Goal: Task Accomplishment & Management: Use online tool/utility

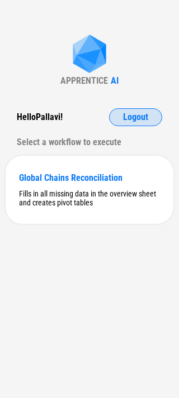
click at [131, 123] on button "Logout" at bounding box center [135, 117] width 53 height 18
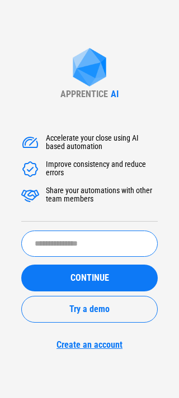
drag, startPoint x: 79, startPoint y: 240, endPoint x: 72, endPoint y: 240, distance: 7.3
click at [79, 240] on input "text" at bounding box center [89, 244] width 136 height 26
type input "**********"
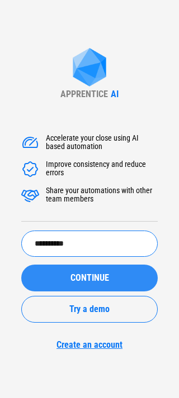
click at [63, 281] on button "CONTINUE" at bounding box center [89, 278] width 136 height 27
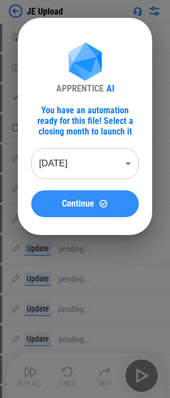
click at [103, 205] on img at bounding box center [103, 203] width 9 height 9
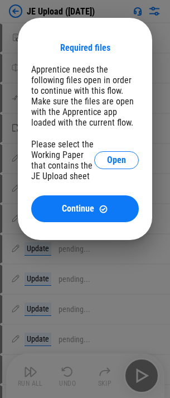
drag, startPoint x: 117, startPoint y: 170, endPoint x: 118, endPoint y: 164, distance: 6.2
click at [117, 171] on div "Please select the Working Paper that contains the JE Upload sheet Open" at bounding box center [85, 160] width 108 height 42
click at [118, 162] on span "Open" at bounding box center [116, 160] width 19 height 9
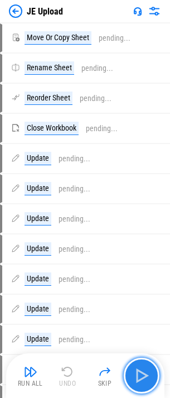
click at [142, 367] on img "button" at bounding box center [142, 376] width 18 height 18
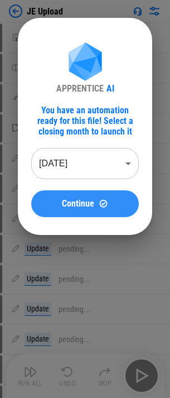
click at [71, 210] on button "Continue" at bounding box center [85, 203] width 108 height 27
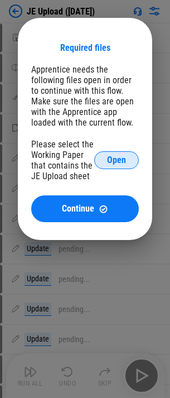
click at [114, 154] on button "Open" at bounding box center [116, 160] width 45 height 18
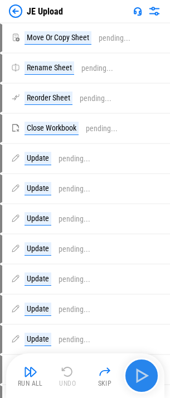
click at [129, 367] on button "button" at bounding box center [142, 376] width 36 height 36
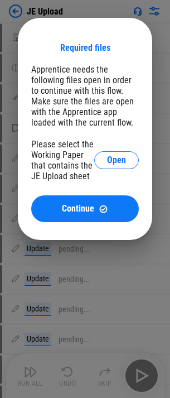
click at [108, 145] on div "Please select the Working Paper that contains the JE Upload sheet Open" at bounding box center [85, 160] width 108 height 42
click at [111, 148] on div "Please select the Working Paper that contains the JE Upload sheet Open" at bounding box center [85, 160] width 108 height 42
click at [115, 153] on button "Open" at bounding box center [116, 160] width 45 height 18
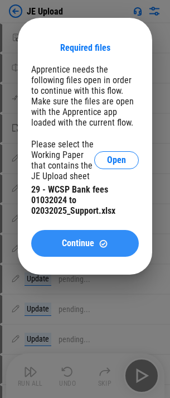
click at [92, 248] on span "Continue" at bounding box center [78, 243] width 32 height 9
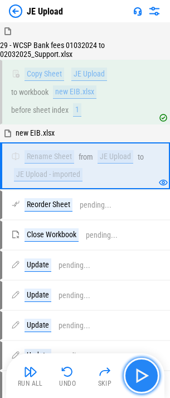
click at [137, 373] on img "button" at bounding box center [142, 376] width 18 height 18
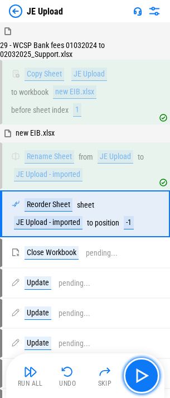
click at [150, 374] on img "button" at bounding box center [142, 376] width 18 height 18
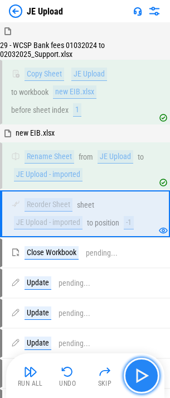
click at [148, 386] on button "button" at bounding box center [142, 376] width 36 height 36
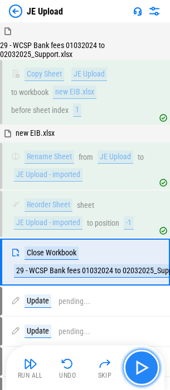
click at [145, 367] on img "button" at bounding box center [142, 367] width 18 height 18
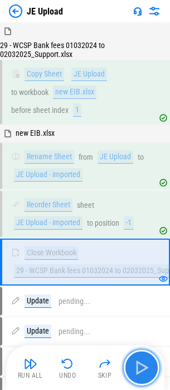
click at [143, 372] on img "button" at bounding box center [142, 367] width 18 height 18
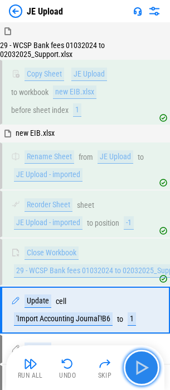
click at [143, 372] on img "button" at bounding box center [142, 367] width 18 height 18
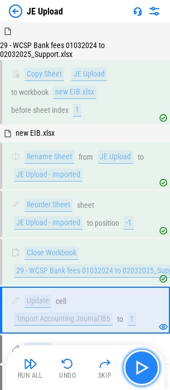
click at [143, 372] on img "button" at bounding box center [142, 367] width 18 height 18
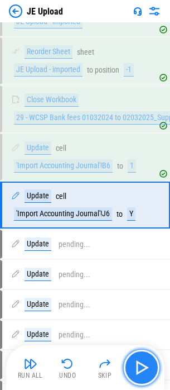
click at [143, 372] on img "button" at bounding box center [142, 367] width 18 height 18
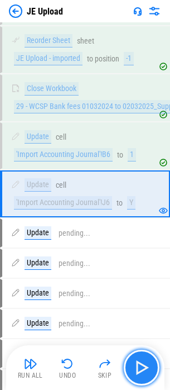
click at [143, 372] on img "button" at bounding box center [142, 367] width 18 height 18
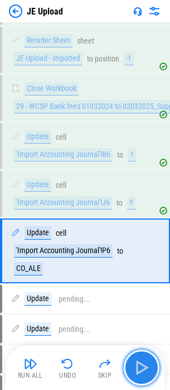
click at [143, 372] on img "button" at bounding box center [142, 367] width 18 height 18
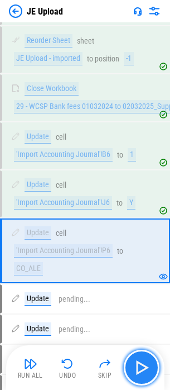
click at [143, 372] on img "button" at bounding box center [142, 367] width 18 height 18
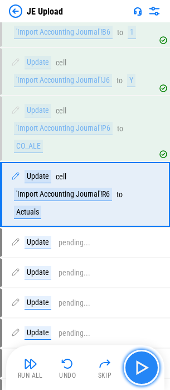
click at [143, 372] on img "button" at bounding box center [142, 367] width 18 height 18
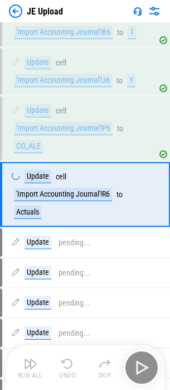
scroll to position [287, 0]
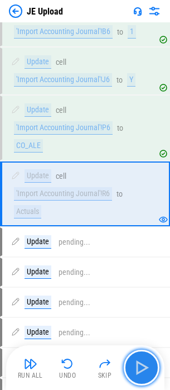
click at [143, 372] on img "button" at bounding box center [142, 367] width 18 height 18
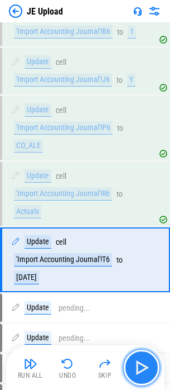
click at [143, 372] on img "button" at bounding box center [142, 367] width 18 height 18
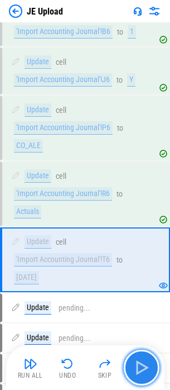
click at [138, 366] on img "button" at bounding box center [142, 367] width 18 height 18
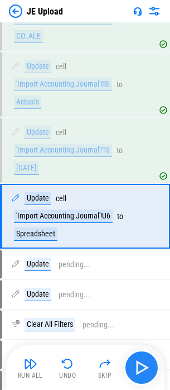
scroll to position [419, 0]
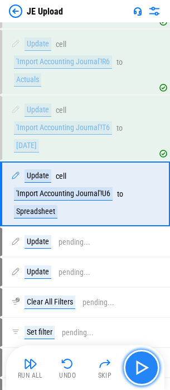
click at [145, 367] on img "button" at bounding box center [142, 367] width 18 height 18
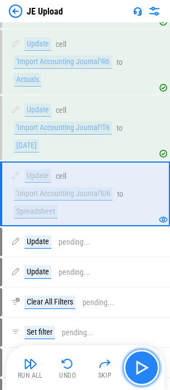
click at [145, 367] on img "button" at bounding box center [142, 367] width 18 height 18
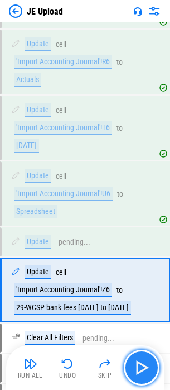
click at [145, 367] on img "button" at bounding box center [142, 367] width 18 height 18
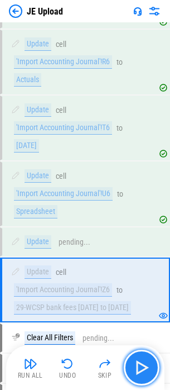
click at [145, 367] on img "button" at bounding box center [142, 367] width 18 height 18
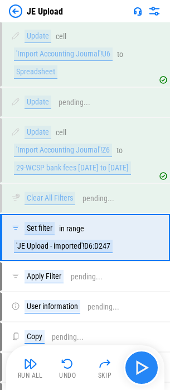
scroll to position [602, 0]
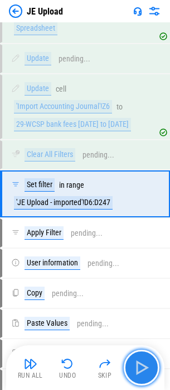
click at [137, 371] on img "button" at bounding box center [142, 367] width 18 height 18
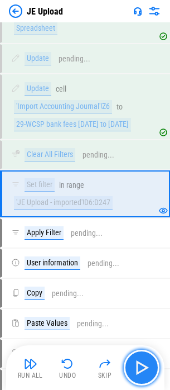
click at [137, 371] on img "button" at bounding box center [142, 367] width 18 height 18
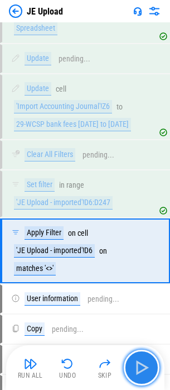
click at [137, 371] on img "button" at bounding box center [142, 367] width 18 height 18
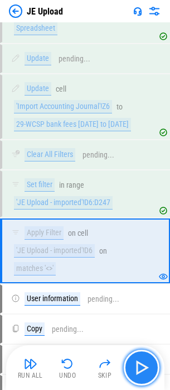
click at [137, 371] on img "button" at bounding box center [142, 367] width 18 height 18
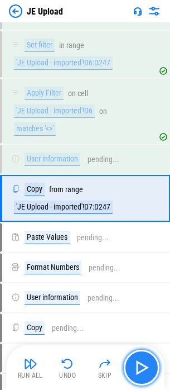
scroll to position [746, 0]
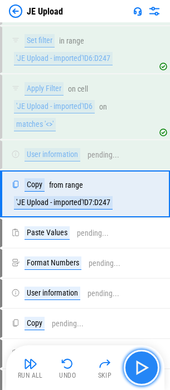
click at [137, 371] on img "button" at bounding box center [142, 367] width 18 height 18
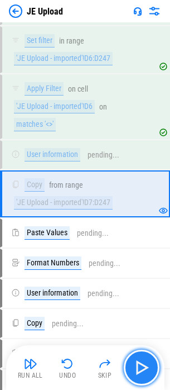
click at [137, 369] on img "button" at bounding box center [142, 367] width 18 height 18
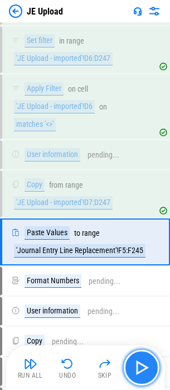
click at [143, 371] on img "button" at bounding box center [142, 367] width 18 height 18
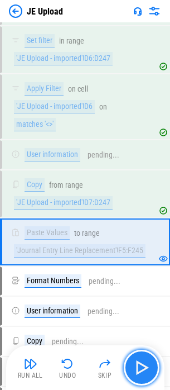
click at [142, 371] on img "button" at bounding box center [142, 367] width 18 height 18
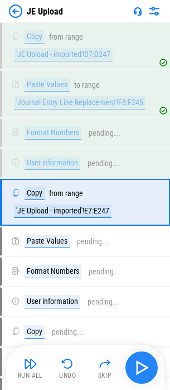
scroll to position [902, 0]
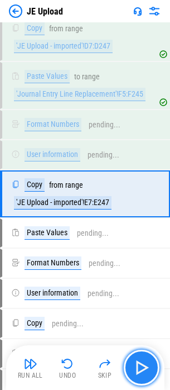
click at [142, 371] on img "button" at bounding box center [142, 367] width 18 height 18
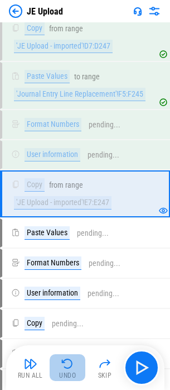
click at [62, 367] on img "button" at bounding box center [67, 363] width 13 height 13
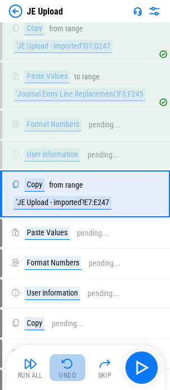
click at [62, 366] on img "button" at bounding box center [67, 363] width 13 height 13
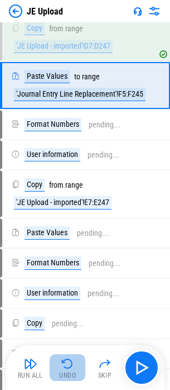
click at [63, 363] on img "button" at bounding box center [67, 363] width 13 height 13
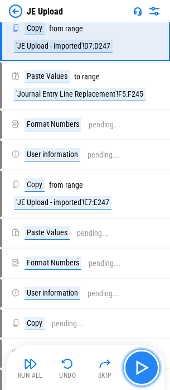
click at [135, 373] on img "button" at bounding box center [142, 367] width 18 height 18
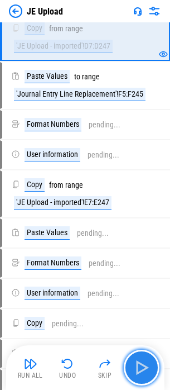
click at [136, 361] on img "button" at bounding box center [142, 367] width 18 height 18
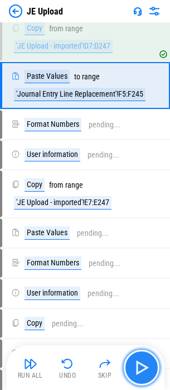
click at [136, 361] on img "button" at bounding box center [142, 367] width 18 height 18
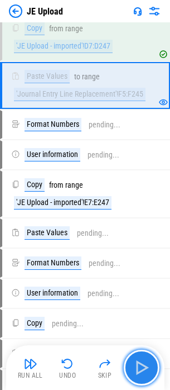
click at [136, 361] on img "button" at bounding box center [142, 367] width 18 height 18
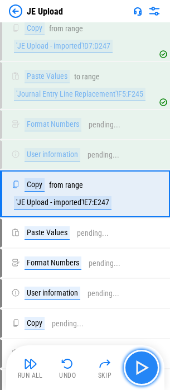
click at [136, 361] on img "button" at bounding box center [142, 367] width 18 height 18
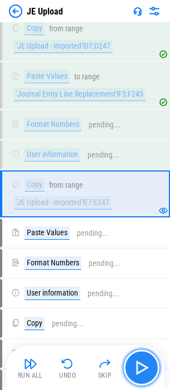
click at [136, 361] on img "button" at bounding box center [142, 367] width 18 height 18
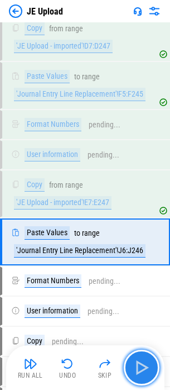
click at [136, 361] on img "button" at bounding box center [142, 367] width 18 height 18
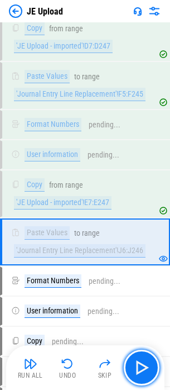
click at [137, 362] on img "button" at bounding box center [142, 367] width 18 height 18
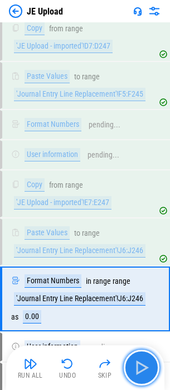
click at [136, 361] on img "button" at bounding box center [142, 367] width 18 height 18
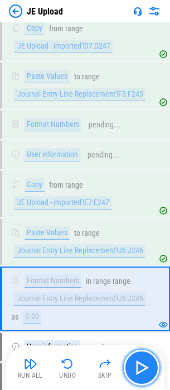
click at [136, 361] on img "button" at bounding box center [142, 367] width 18 height 18
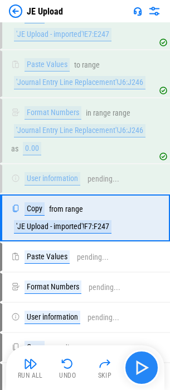
scroll to position [1094, 0]
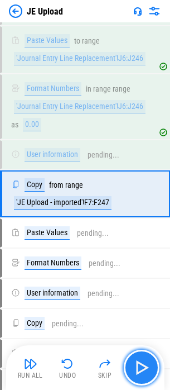
click at [136, 361] on img "button" at bounding box center [142, 367] width 18 height 18
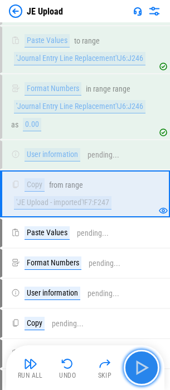
click at [136, 361] on img "button" at bounding box center [142, 367] width 18 height 18
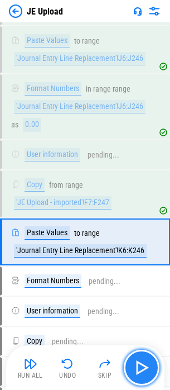
click at [136, 361] on img "button" at bounding box center [142, 367] width 18 height 18
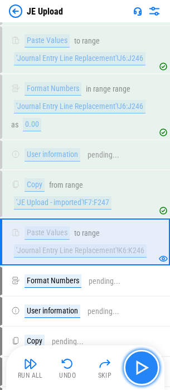
click at [136, 361] on img "button" at bounding box center [142, 367] width 18 height 18
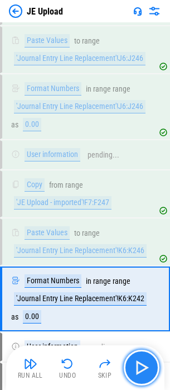
click at [136, 361] on img "button" at bounding box center [142, 367] width 18 height 18
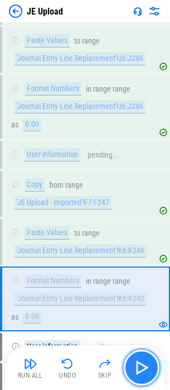
click at [136, 361] on img "button" at bounding box center [142, 367] width 18 height 18
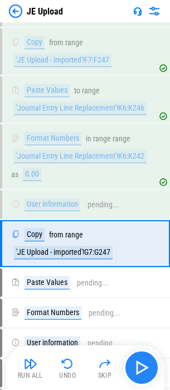
scroll to position [1286, 0]
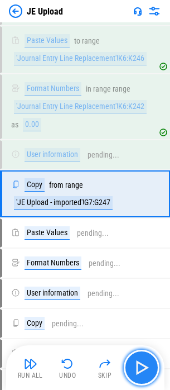
click at [136, 361] on img "button" at bounding box center [142, 367] width 18 height 18
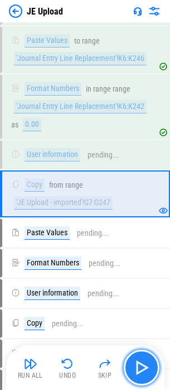
click at [136, 361] on img "button" at bounding box center [142, 367] width 18 height 18
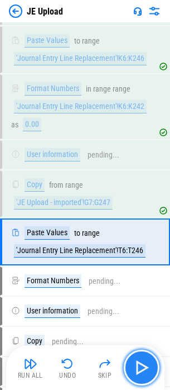
click at [136, 361] on img "button" at bounding box center [142, 367] width 18 height 18
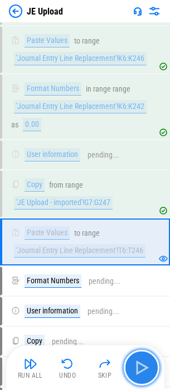
click at [136, 361] on img "button" at bounding box center [142, 367] width 18 height 18
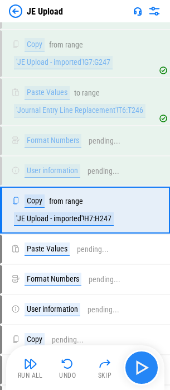
scroll to position [1442, 0]
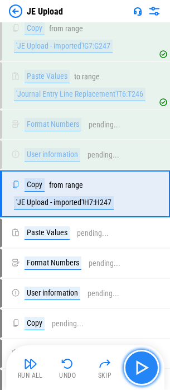
click at [136, 361] on img "button" at bounding box center [142, 367] width 18 height 18
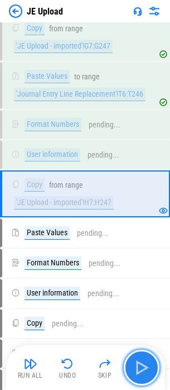
click at [136, 361] on img "button" at bounding box center [142, 367] width 18 height 18
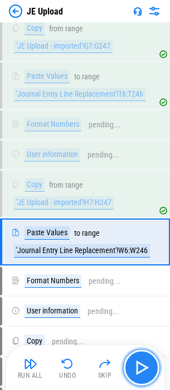
click at [136, 361] on img "button" at bounding box center [142, 367] width 18 height 18
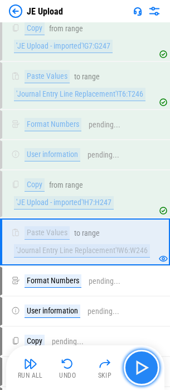
click at [136, 361] on img "button" at bounding box center [142, 367] width 18 height 18
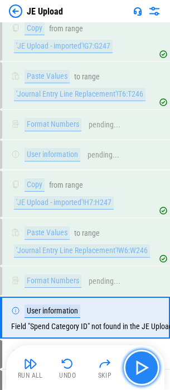
click at [136, 361] on img "button" at bounding box center [142, 367] width 18 height 18
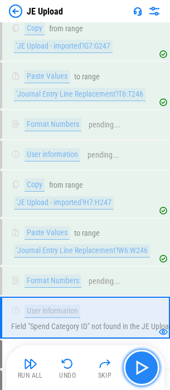
click at [136, 361] on img "button" at bounding box center [142, 367] width 18 height 18
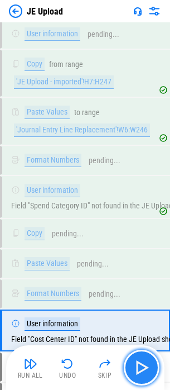
click at [136, 361] on img "button" at bounding box center [142, 367] width 18 height 18
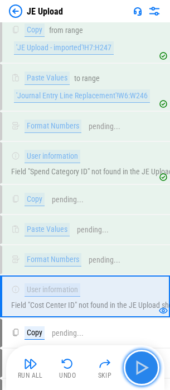
click at [136, 361] on img "button" at bounding box center [142, 367] width 18 height 18
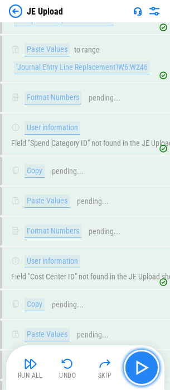
click at [136, 361] on img "button" at bounding box center [142, 367] width 18 height 18
click at [136, 361] on div "Run All Undo Skip" at bounding box center [86, 367] width 147 height 36
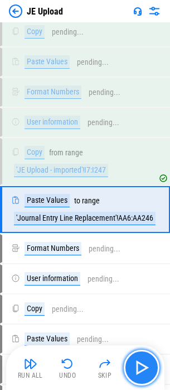
click at [136, 361] on img "button" at bounding box center [142, 367] width 18 height 18
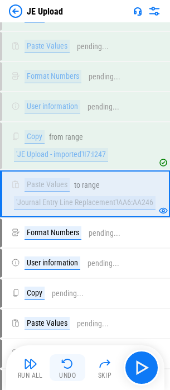
click at [69, 371] on button "Undo" at bounding box center [68, 367] width 36 height 27
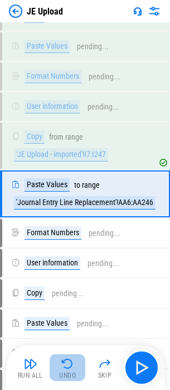
click at [69, 371] on button "Undo" at bounding box center [68, 367] width 36 height 27
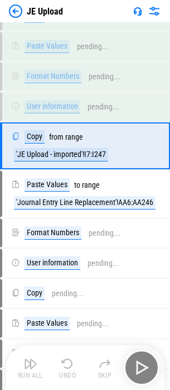
click at [69, 371] on button "Undo" at bounding box center [68, 367] width 36 height 27
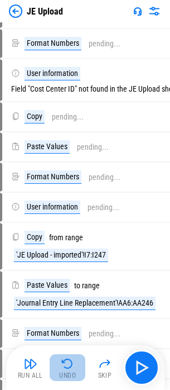
click at [69, 371] on button "Undo" at bounding box center [68, 367] width 36 height 27
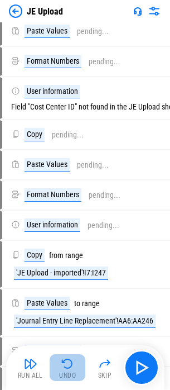
click at [69, 371] on button "Undo" at bounding box center [68, 367] width 36 height 27
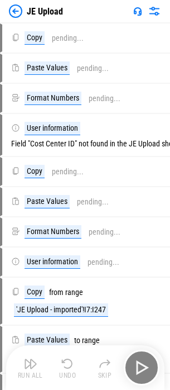
click at [69, 371] on button "Undo" at bounding box center [68, 367] width 36 height 27
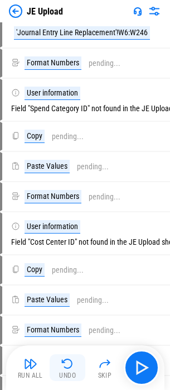
click at [69, 371] on button "Undo" at bounding box center [68, 367] width 36 height 27
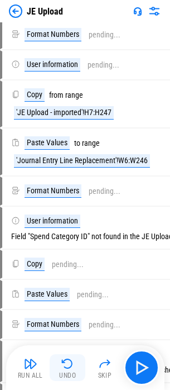
click at [69, 371] on button "Undo" at bounding box center [68, 367] width 36 height 27
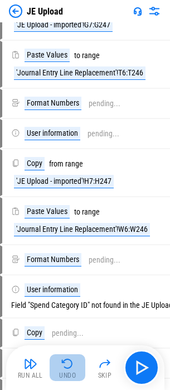
click at [69, 371] on button "Undo" at bounding box center [68, 367] width 36 height 27
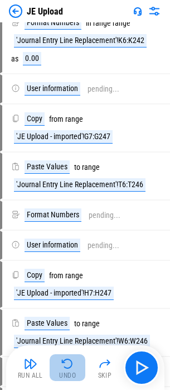
click at [69, 371] on button "Undo" at bounding box center [68, 367] width 36 height 27
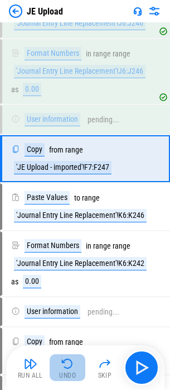
click at [69, 371] on button "Undo" at bounding box center [68, 367] width 36 height 27
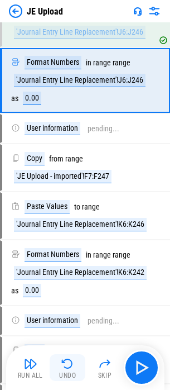
click at [69, 371] on button "Undo" at bounding box center [68, 367] width 36 height 27
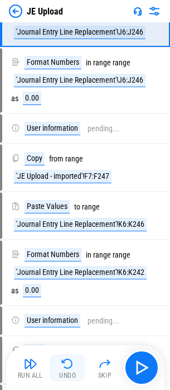
click at [69, 371] on button "Undo" at bounding box center [68, 367] width 36 height 27
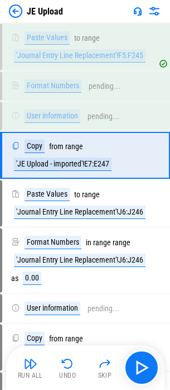
scroll to position [902, 0]
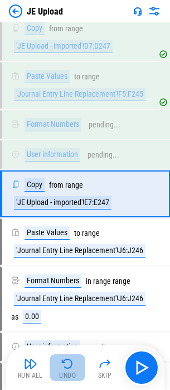
click at [72, 372] on div "Undo" at bounding box center [67, 375] width 17 height 7
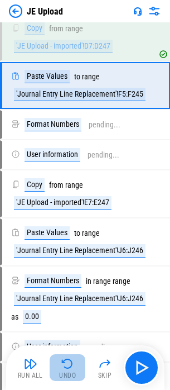
click at [71, 372] on div "Undo" at bounding box center [67, 375] width 17 height 7
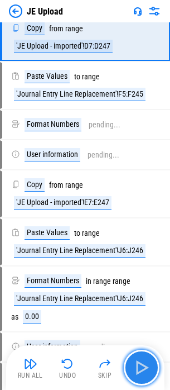
click at [139, 371] on img "button" at bounding box center [142, 367] width 18 height 18
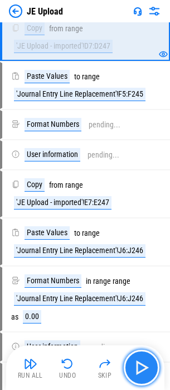
click at [138, 364] on img "button" at bounding box center [142, 367] width 18 height 18
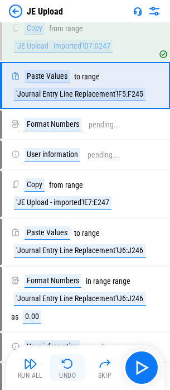
click at [53, 358] on button "Undo" at bounding box center [68, 367] width 36 height 27
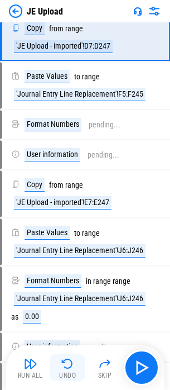
click at [53, 359] on button "Undo" at bounding box center [68, 367] width 36 height 27
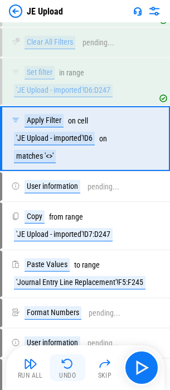
scroll to position [659, 0]
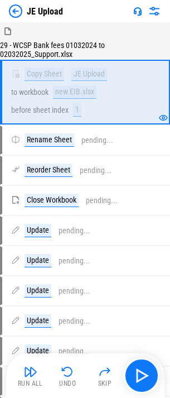
click at [128, 362] on div "Run All Undo Skip" at bounding box center [86, 376] width 147 height 36
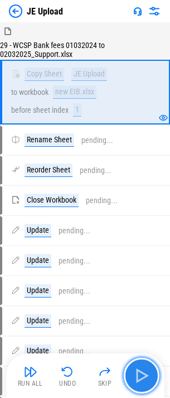
click at [132, 365] on button "button" at bounding box center [142, 376] width 36 height 36
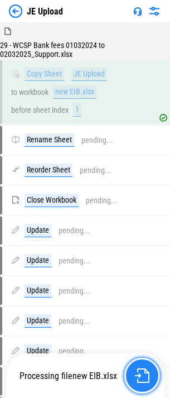
click at [139, 372] on img "button" at bounding box center [142, 375] width 15 height 15
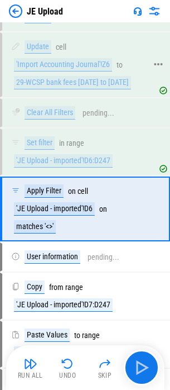
scroll to position [648, 0]
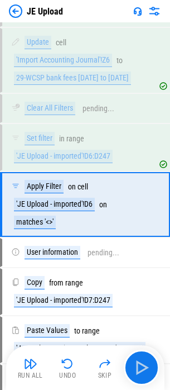
click at [23, 8] on div "JE Upload" at bounding box center [36, 10] width 54 height 13
click at [15, 9] on img at bounding box center [15, 10] width 13 height 13
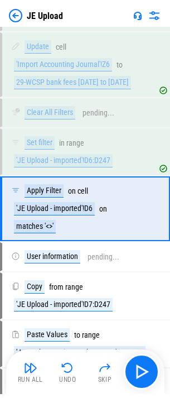
scroll to position [0, 0]
